Goal: Find specific page/section: Find specific page/section

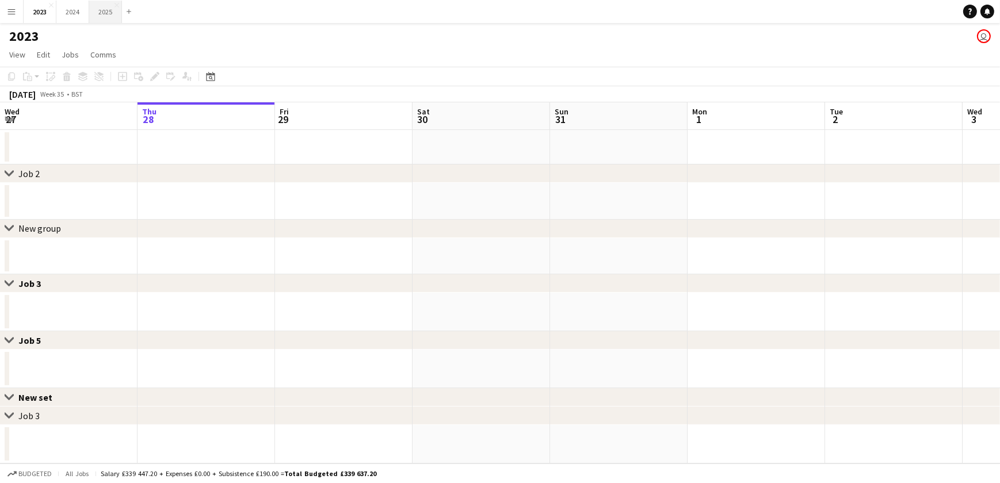
click at [106, 13] on button "2025 Close" at bounding box center [105, 12] width 33 height 22
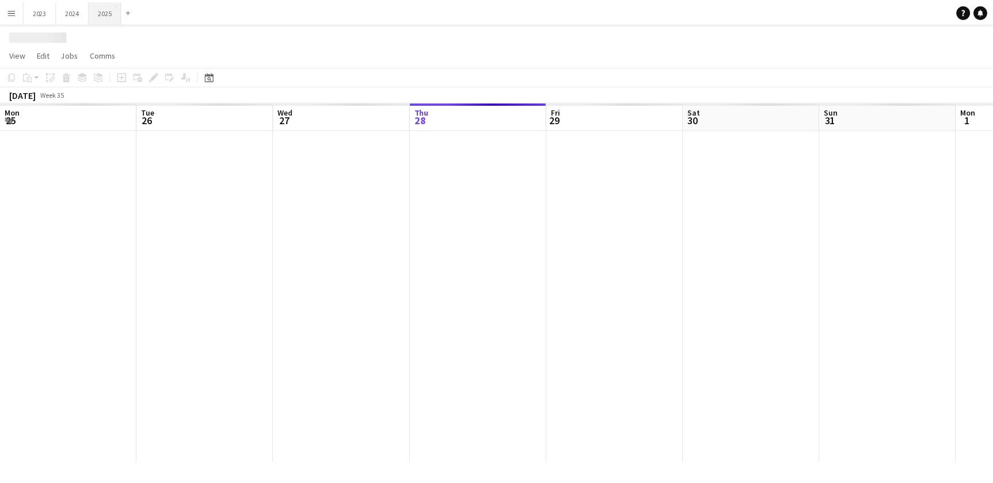
scroll to position [0, 275]
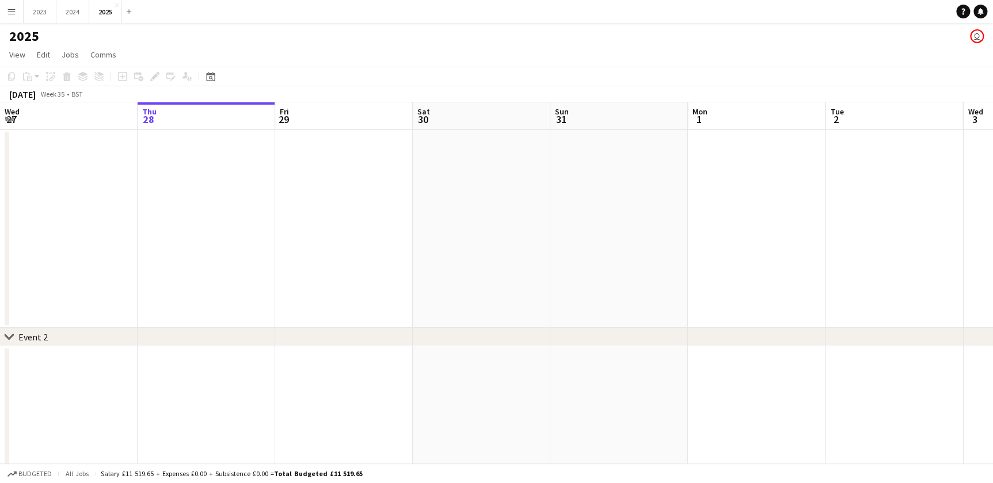
drag, startPoint x: 129, startPoint y: 242, endPoint x: 175, endPoint y: 257, distance: 48.6
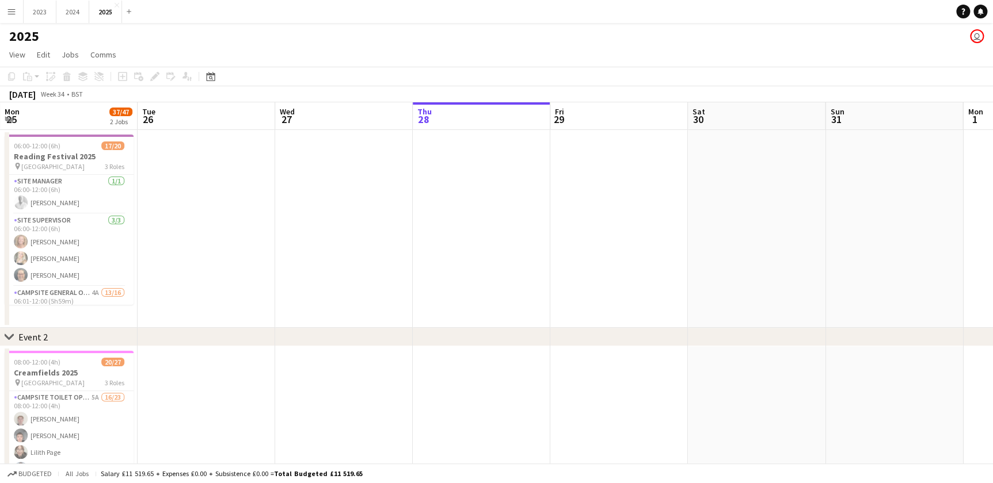
drag, startPoint x: 175, startPoint y: 257, endPoint x: 391, endPoint y: 261, distance: 215.9
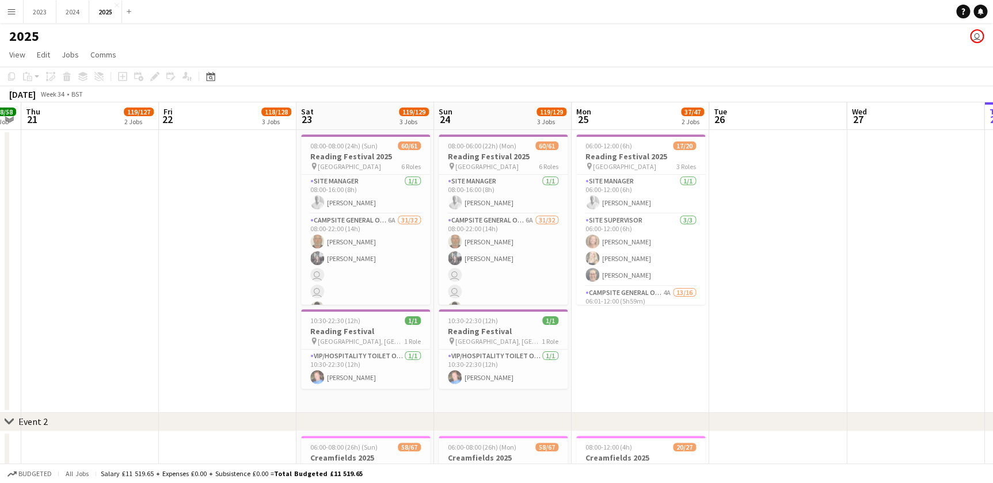
scroll to position [0, 319]
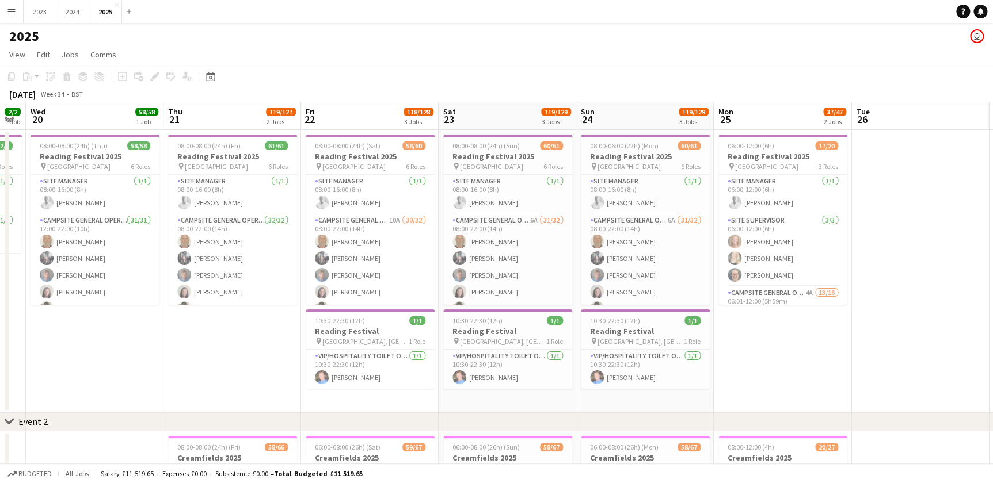
drag, startPoint x: 393, startPoint y: 403, endPoint x: 420, endPoint y: 403, distance: 26.5
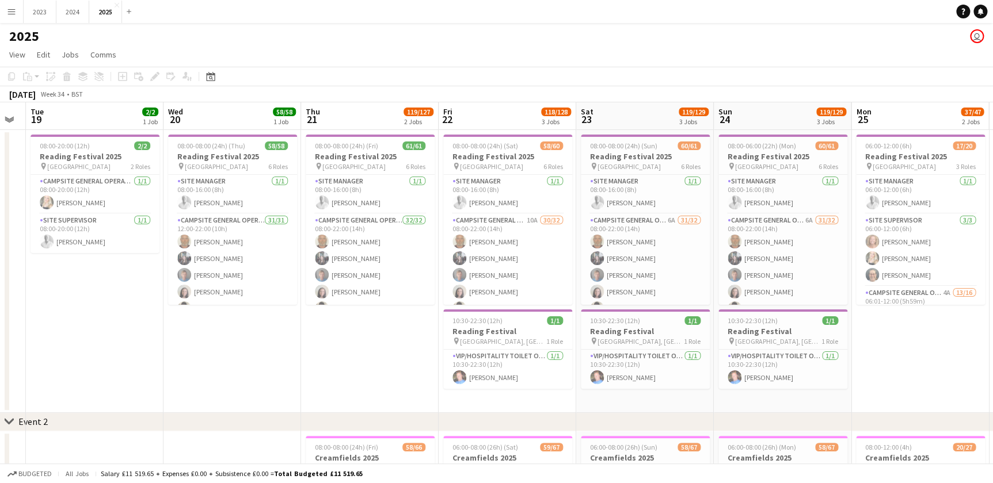
scroll to position [0, 353]
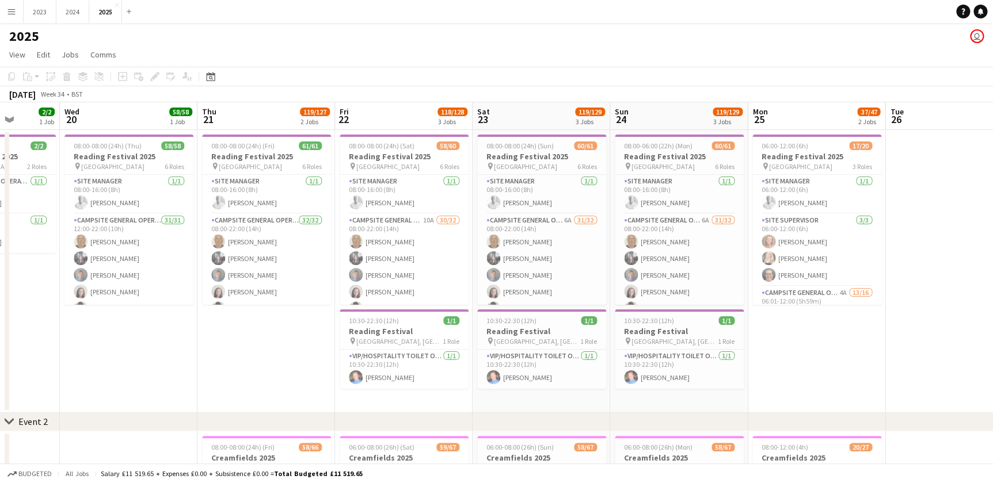
drag, startPoint x: 237, startPoint y: 392, endPoint x: 277, endPoint y: 392, distance: 40.9
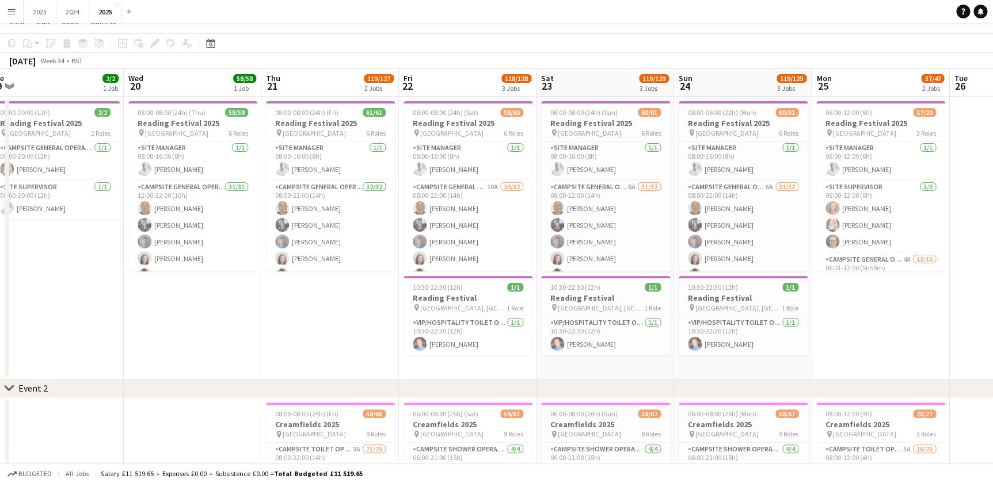
scroll to position [0, 0]
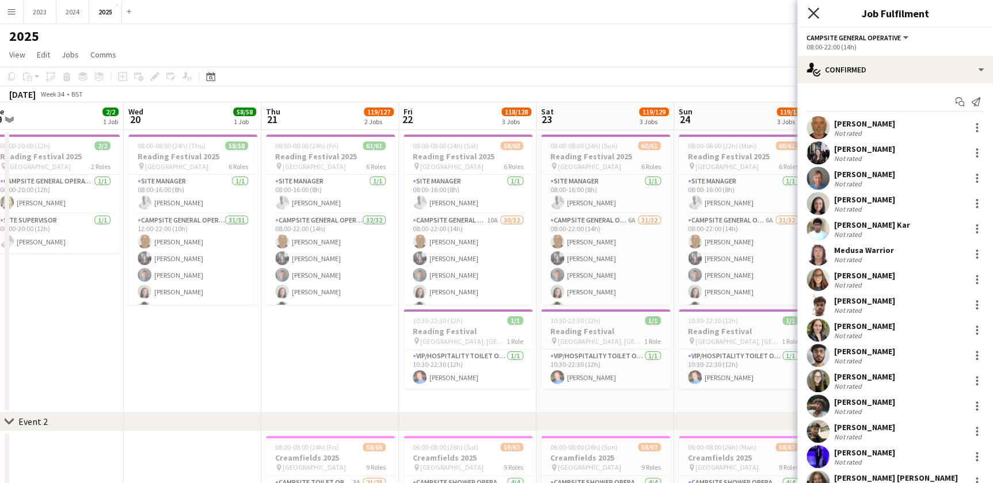
click at [812, 8] on icon "Close pop-in" at bounding box center [813, 12] width 11 height 11
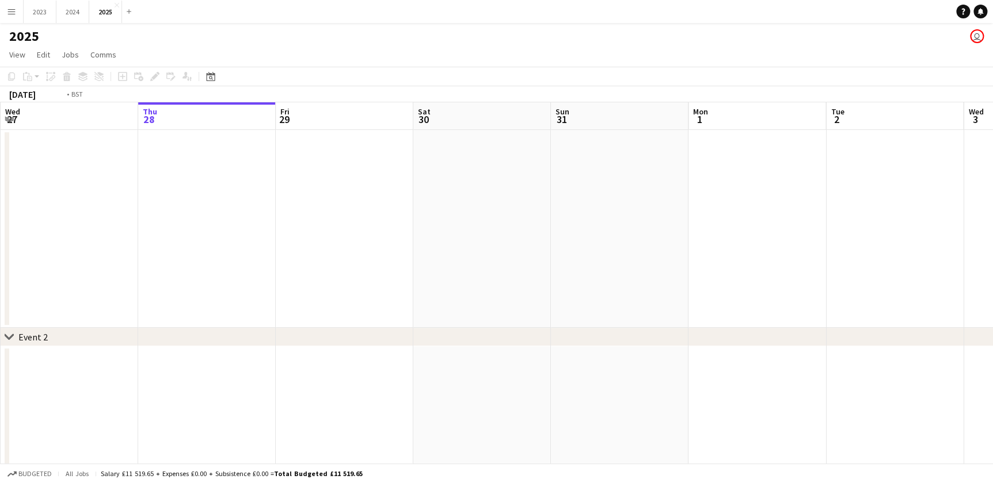
drag, startPoint x: 389, startPoint y: 293, endPoint x: 342, endPoint y: 299, distance: 47.1
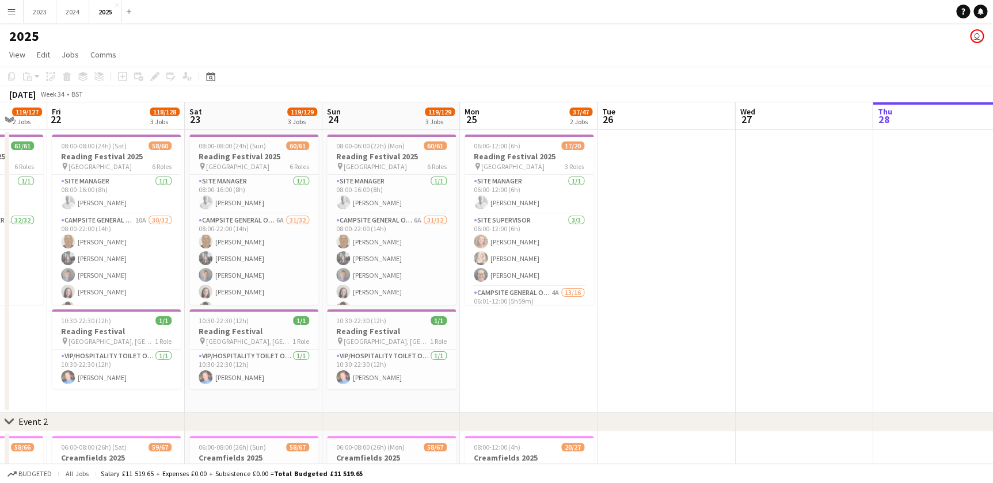
drag, startPoint x: 238, startPoint y: 345, endPoint x: 559, endPoint y: 369, distance: 322.0
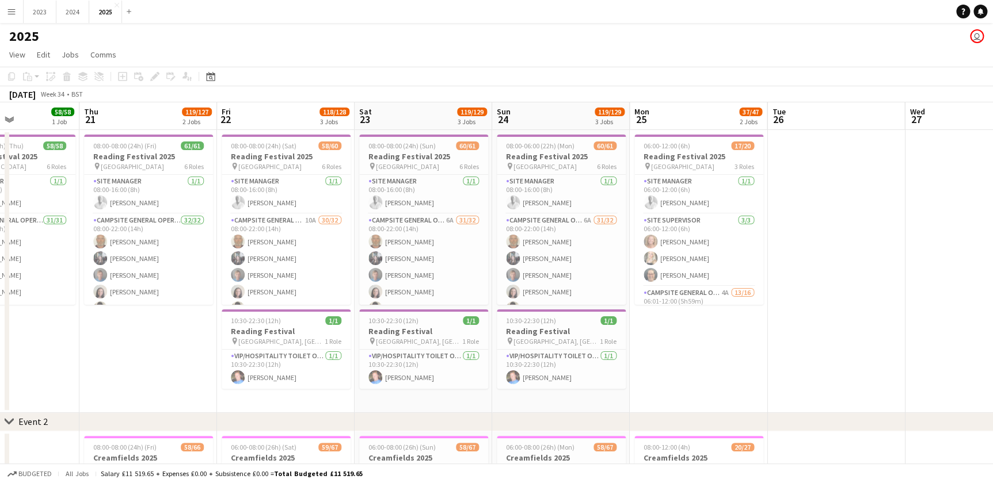
drag, startPoint x: 196, startPoint y: 391, endPoint x: 218, endPoint y: 394, distance: 22.6
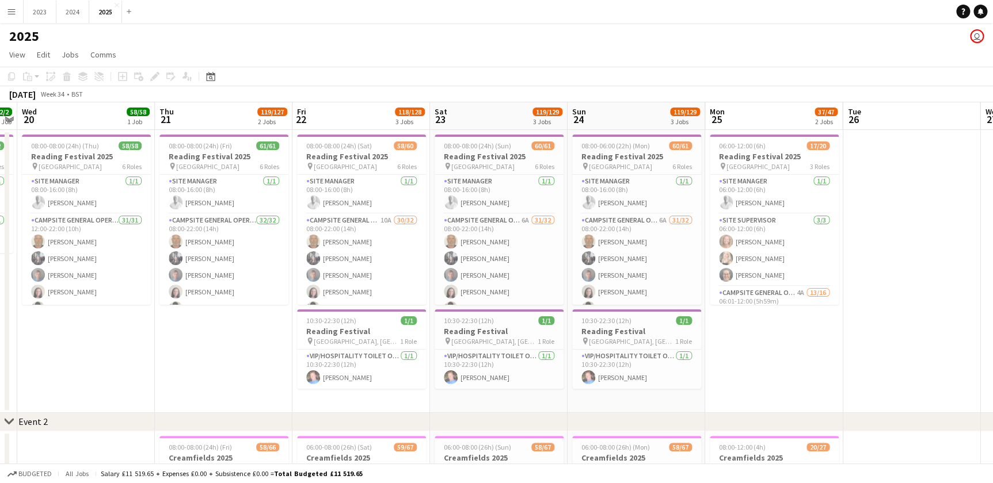
drag, startPoint x: 191, startPoint y: 391, endPoint x: 183, endPoint y: 383, distance: 10.6
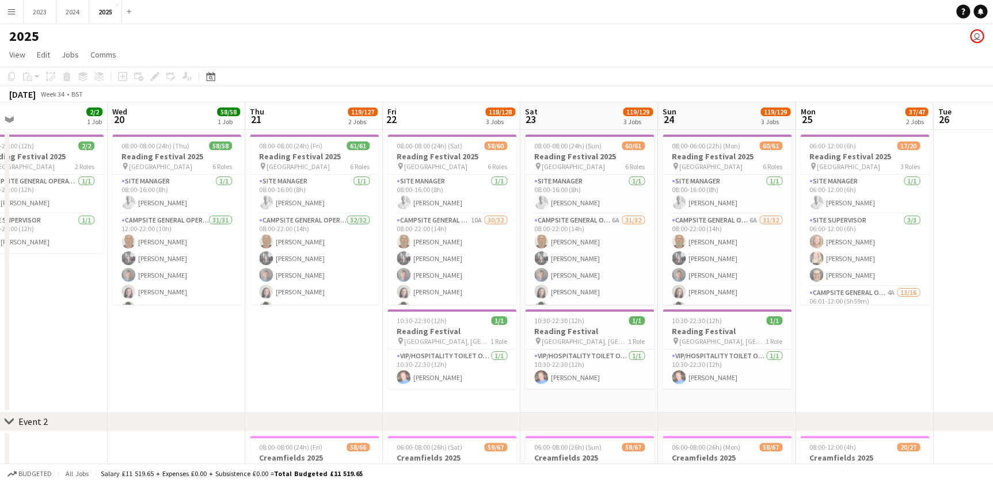
scroll to position [0, 248]
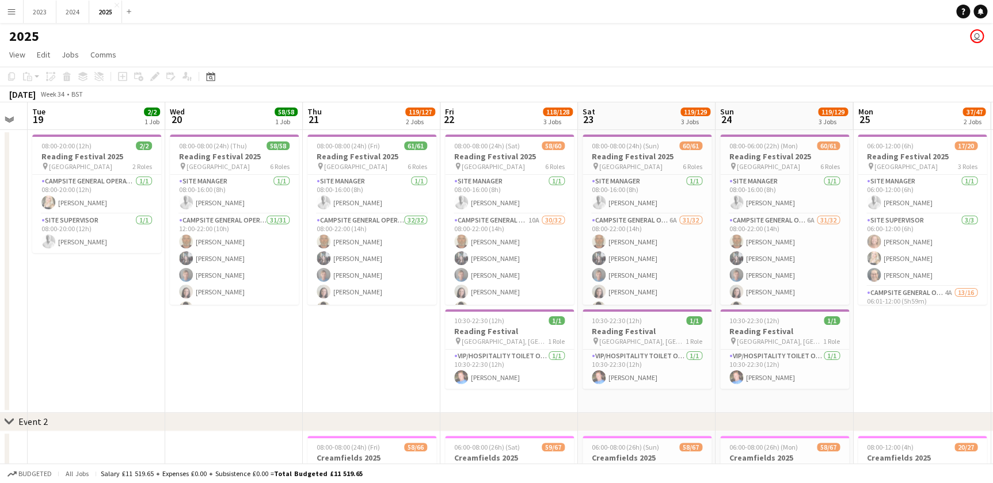
drag, startPoint x: 159, startPoint y: 333, endPoint x: 172, endPoint y: 334, distance: 12.7
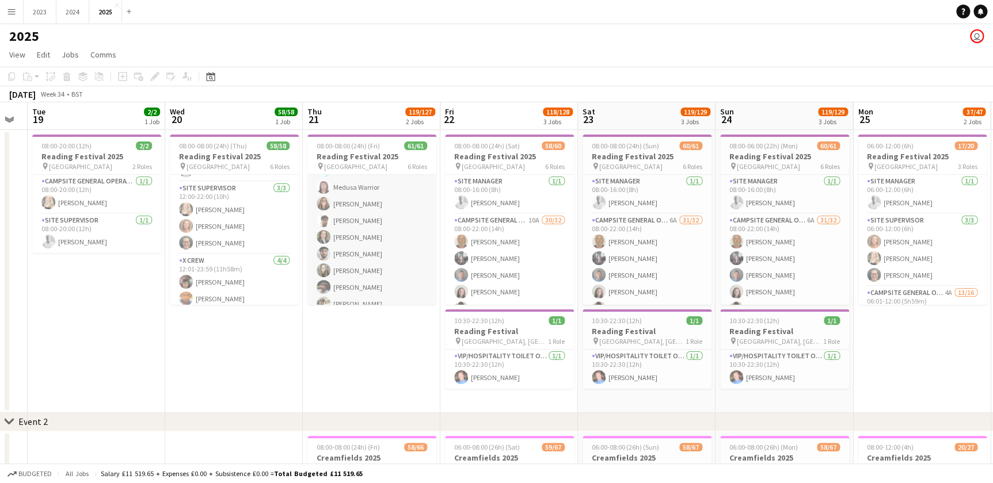
scroll to position [157, 0]
click at [372, 249] on app-card-role "Campsite General Operative 32/32 08:00-22:00 (14h) [PERSON_NAME] [PERSON_NAME] …" at bounding box center [371, 338] width 129 height 560
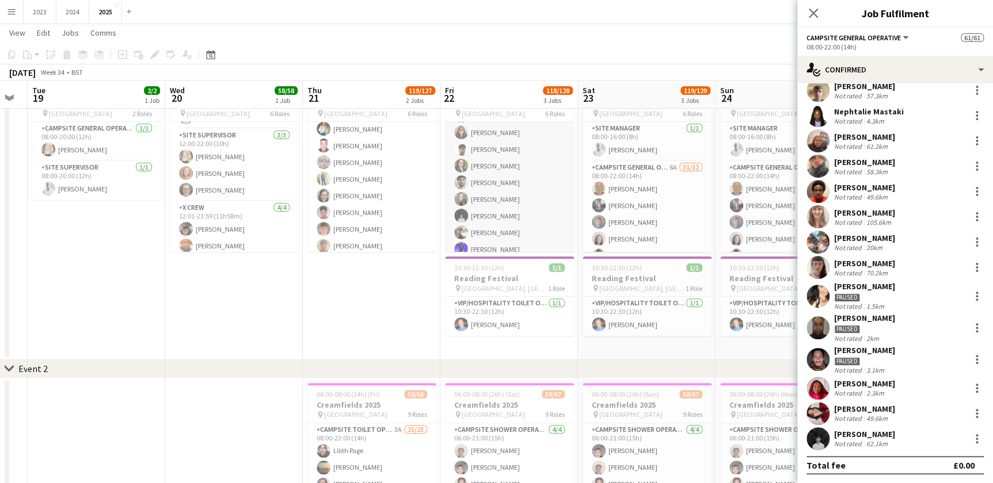
click at [511, 207] on app-card-role "Campsite General Operative 10A 30/32 08:00-22:00 (14h) [PERSON_NAME] [PERSON_NA…" at bounding box center [509, 285] width 129 height 560
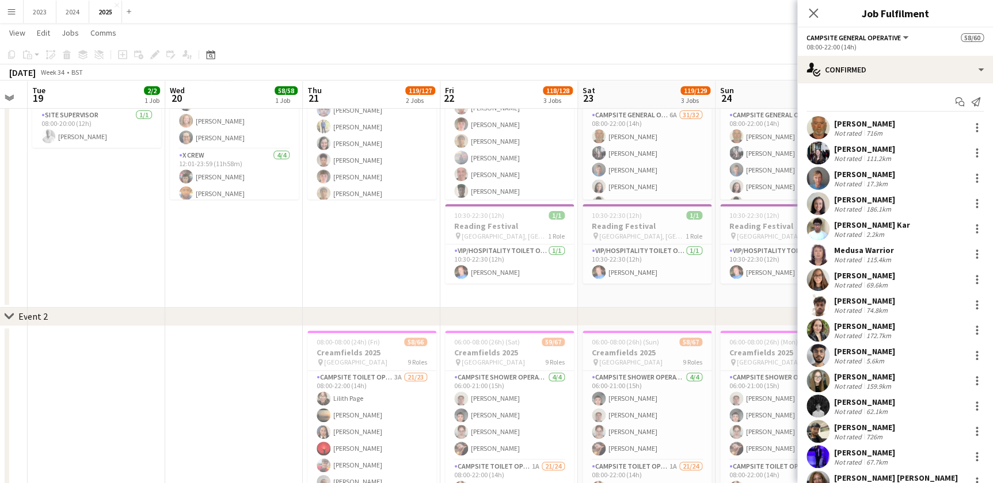
scroll to position [0, 298]
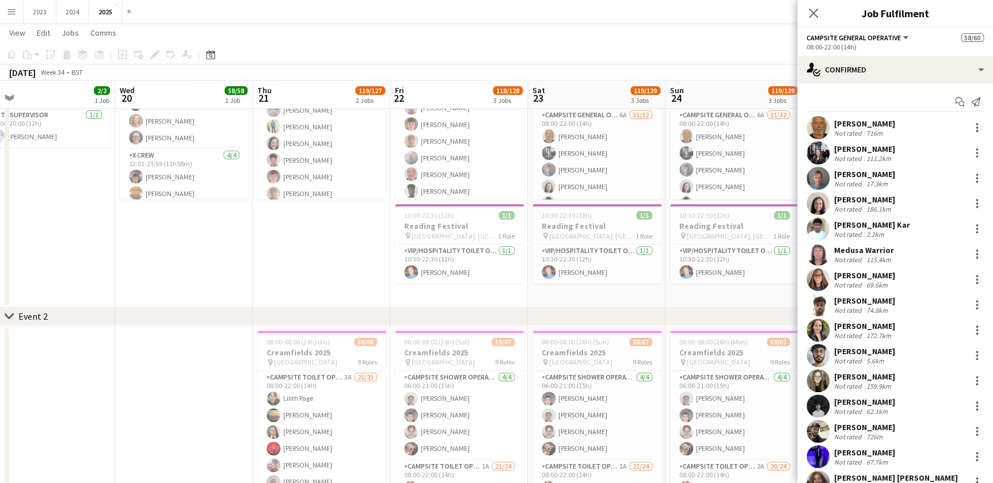
drag, startPoint x: 667, startPoint y: 299, endPoint x: 616, endPoint y: 302, distance: 50.2
click at [616, 302] on app-calendar-viewport "Sun 17 14/15 1 Job Mon 18 Tue 19 2/2 1 Job Wed 20 58/58 1 Job Thu 21 119/127 2 …" at bounding box center [496, 410] width 993 height 938
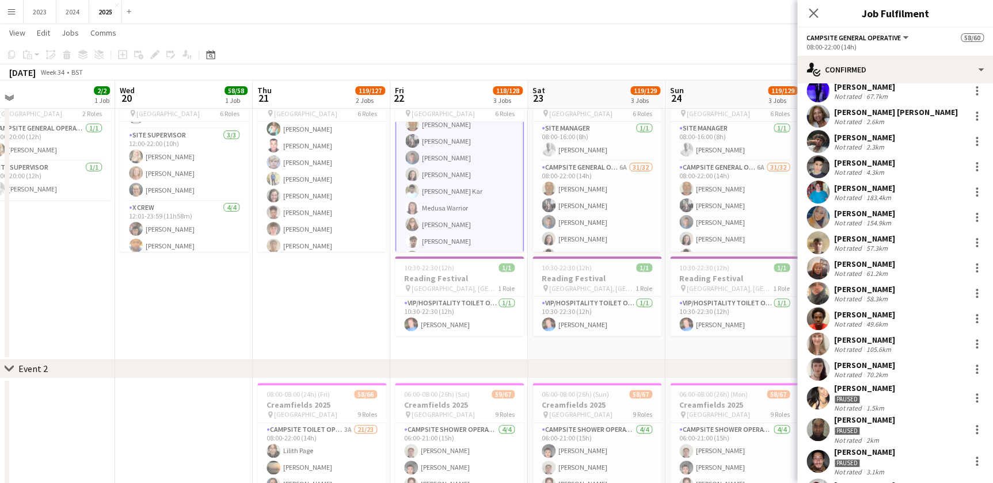
scroll to position [13, 0]
click at [592, 204] on app-card-role "Campsite General Operative 6A 31/32 08:00-22:00 (14h) [PERSON_NAME] [PERSON_NAM…" at bounding box center [596, 441] width 129 height 560
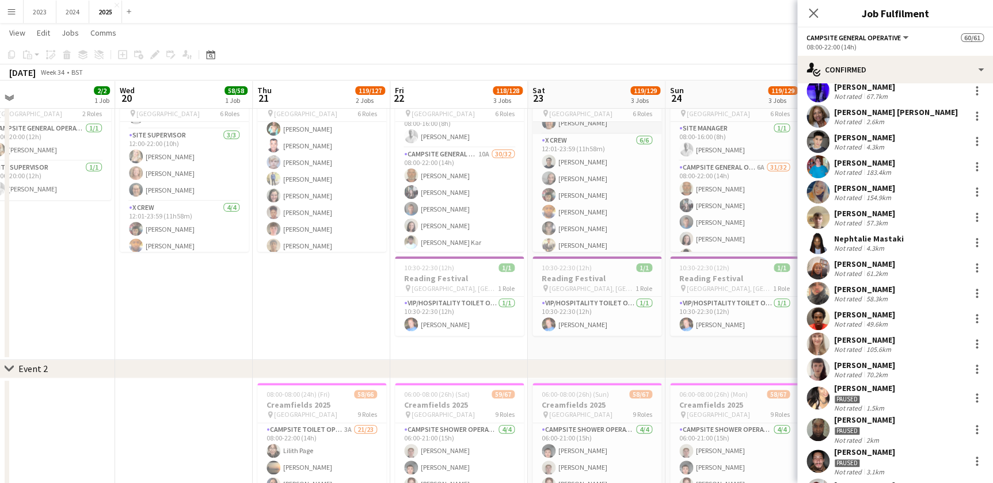
scroll to position [680, 0]
click at [12, 12] on app-icon "Menu" at bounding box center [11, 11] width 9 height 9
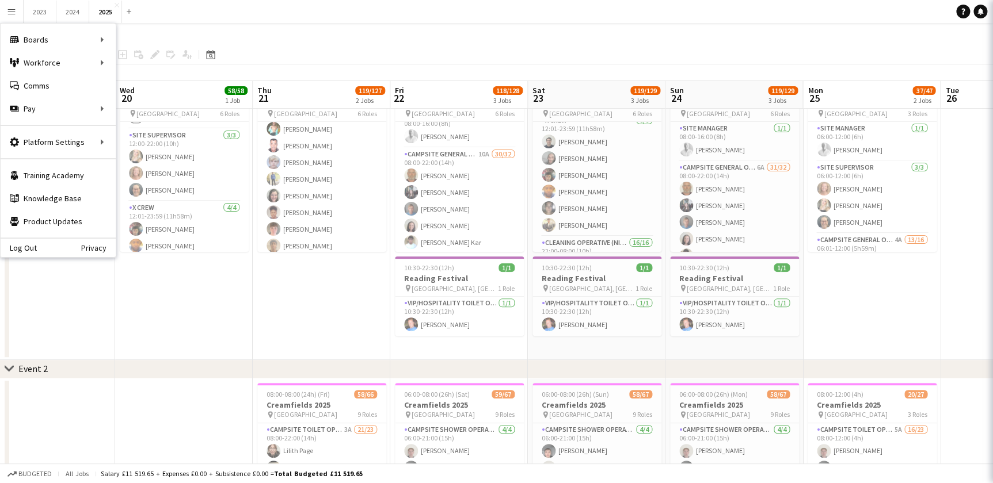
scroll to position [678, 0]
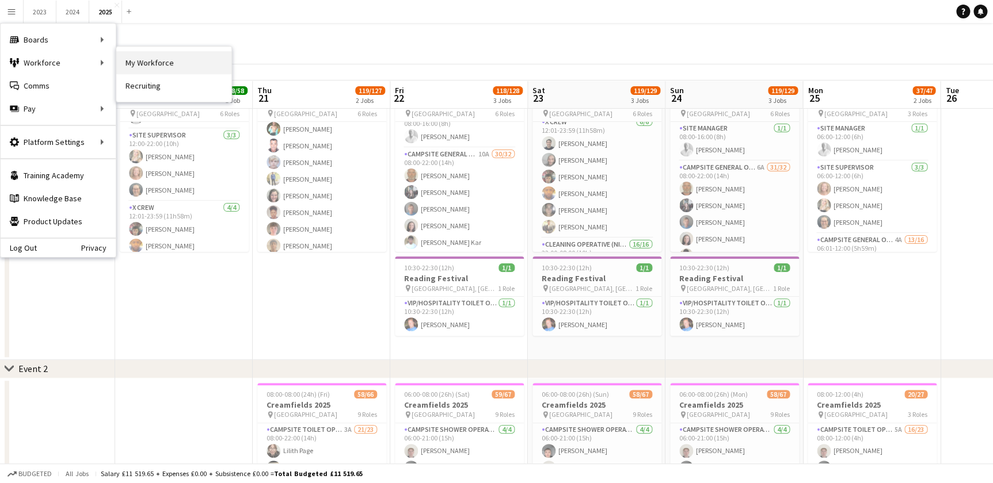
click at [158, 63] on link "My Workforce" at bounding box center [173, 62] width 115 height 23
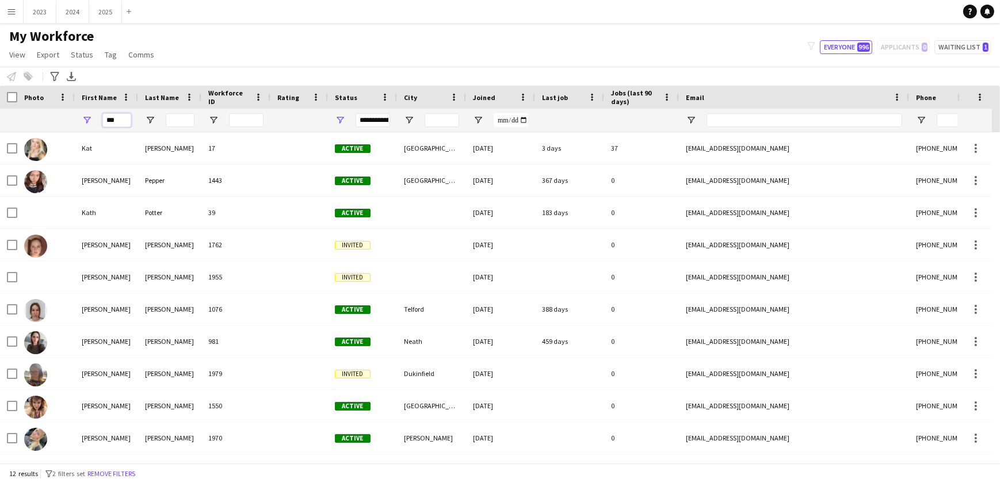
click at [125, 120] on input "***" at bounding box center [116, 120] width 29 height 14
type input "*"
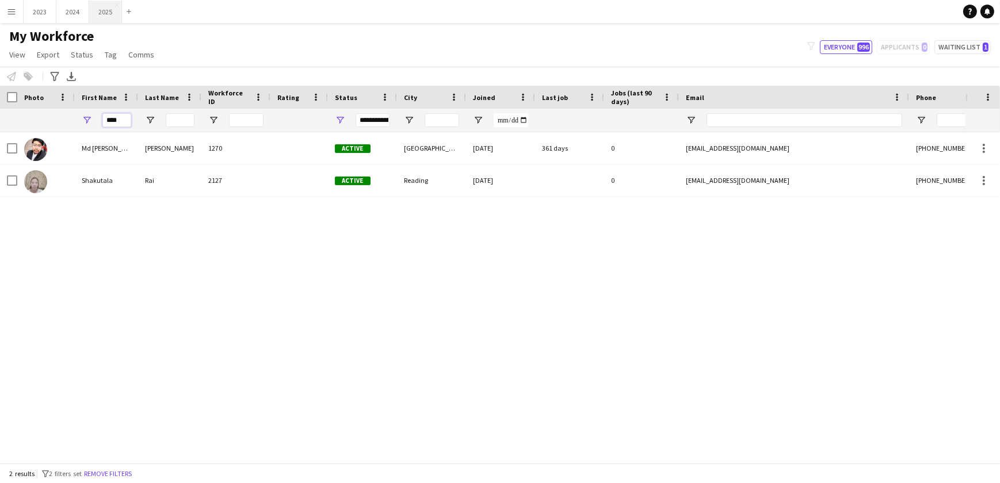
type input "****"
click at [105, 17] on button "2025 Close" at bounding box center [105, 12] width 33 height 22
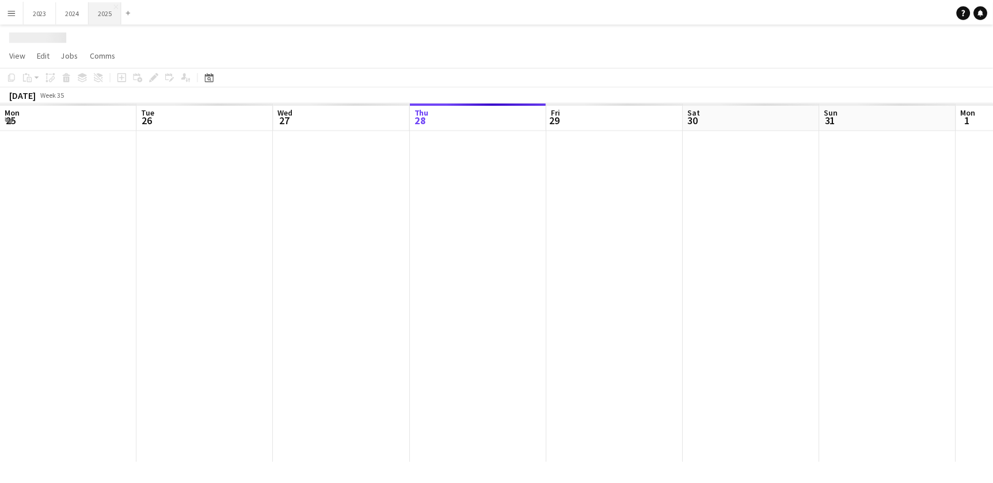
scroll to position [0, 275]
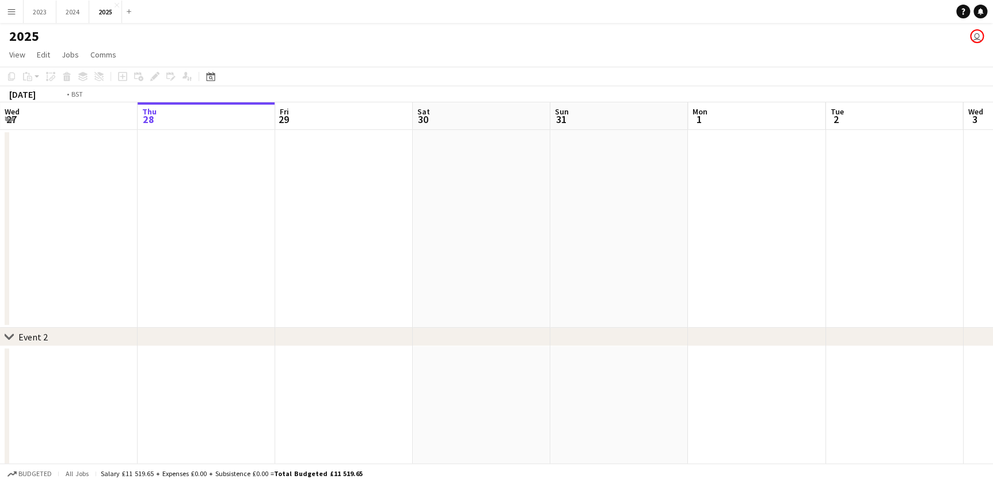
drag, startPoint x: 184, startPoint y: 256, endPoint x: 596, endPoint y: 283, distance: 413.6
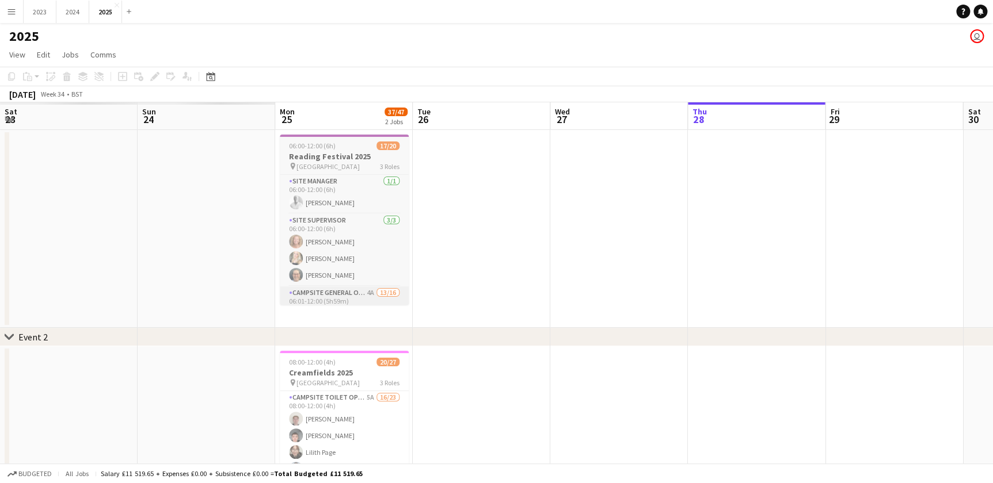
scroll to position [0, 304]
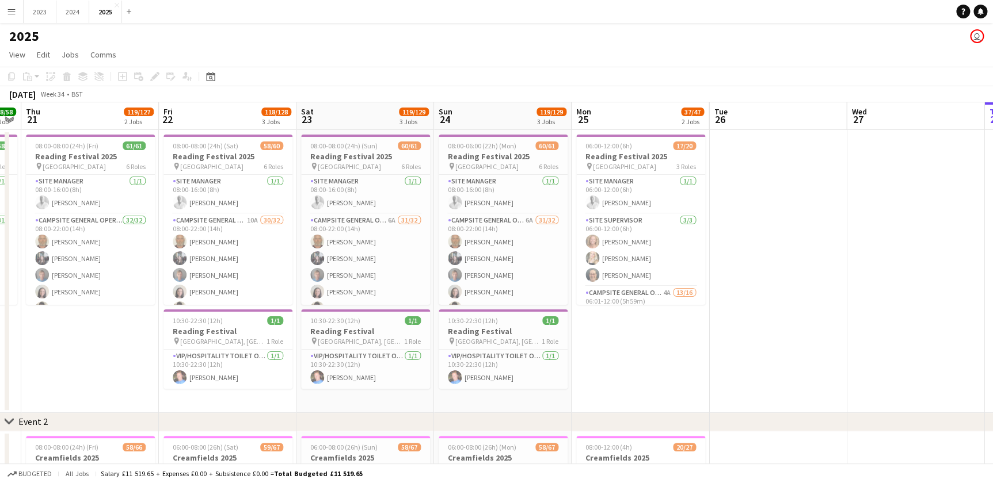
drag, startPoint x: 413, startPoint y: 406, endPoint x: 446, endPoint y: 406, distance: 32.2
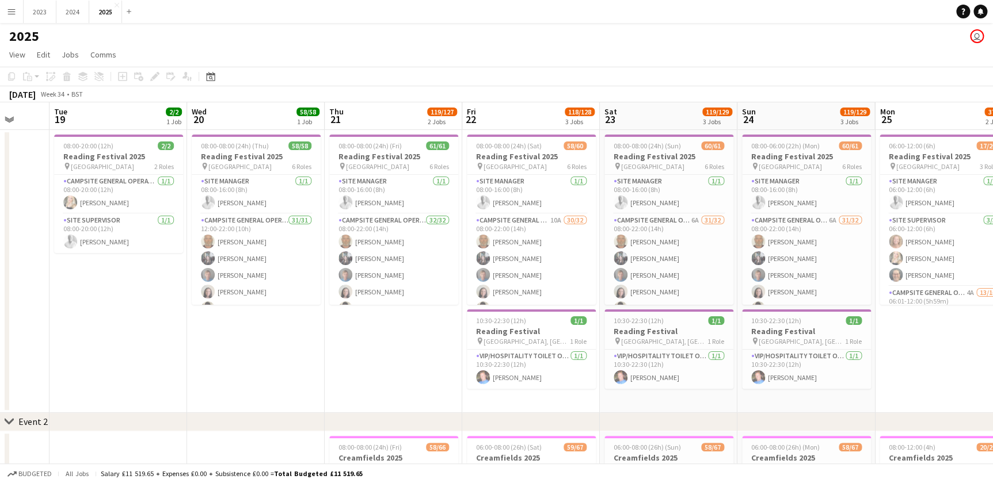
scroll to position [0, 363]
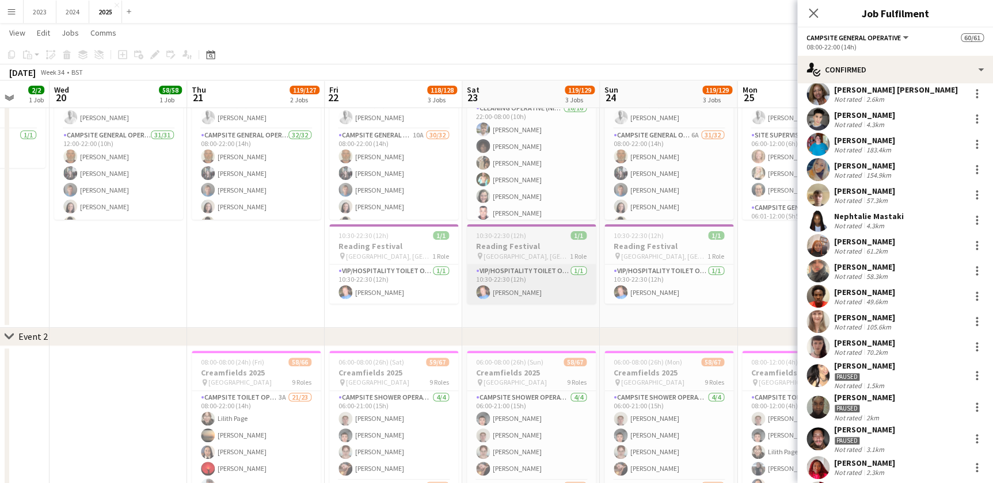
scroll to position [52, 0]
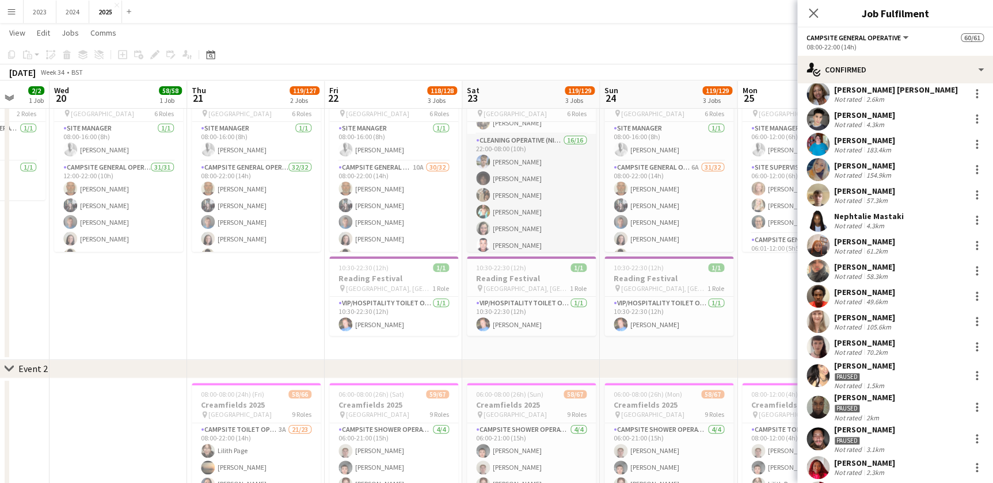
click at [534, 211] on app-card-role "Cleaning Operative (NIGHT) 16/16 22:00-08:00 (10h) [PERSON_NAME]-[PERSON_NAME] …" at bounding box center [531, 279] width 129 height 290
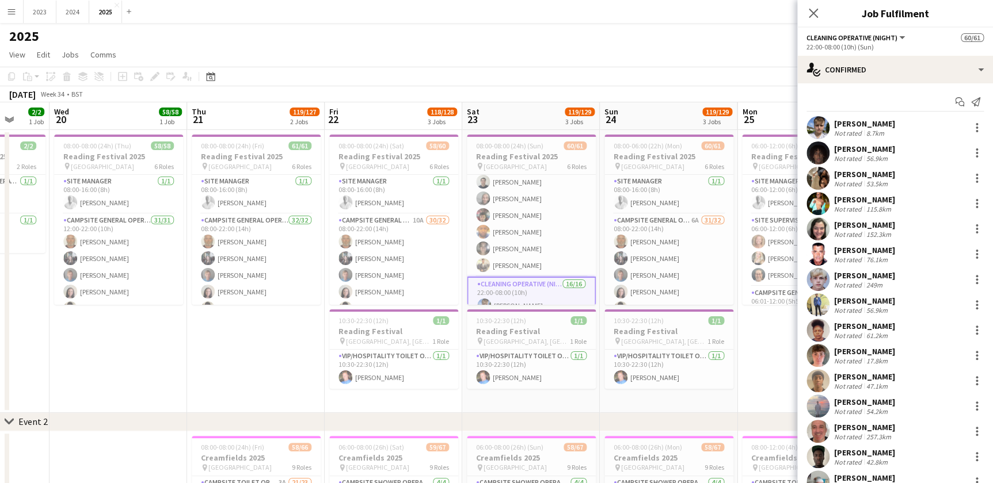
scroll to position [678, 0]
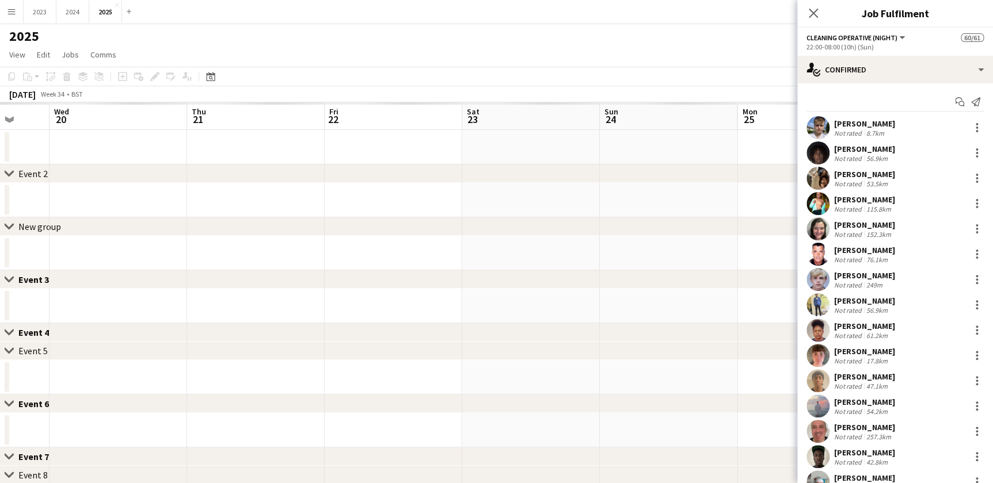
click at [811, 13] on icon "Close pop-in" at bounding box center [813, 13] width 9 height 9
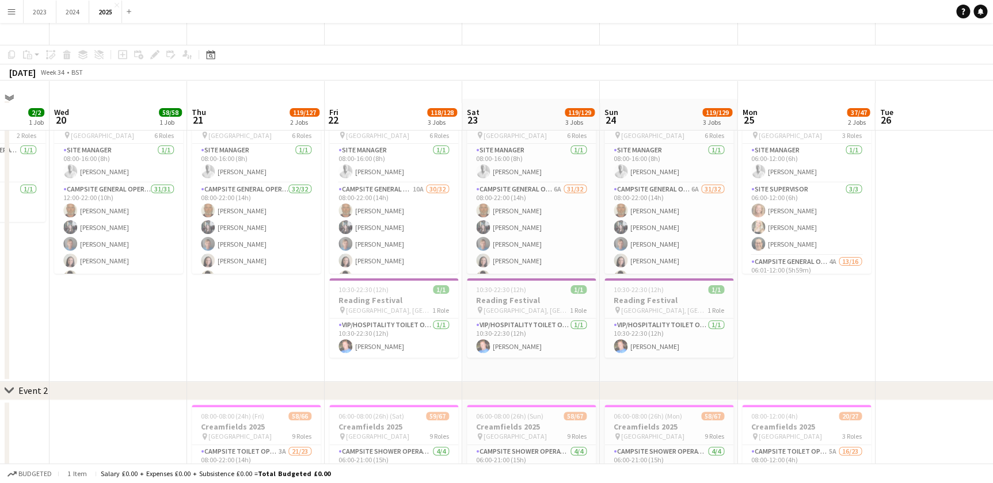
scroll to position [0, 0]
